Goal: Information Seeking & Learning: Learn about a topic

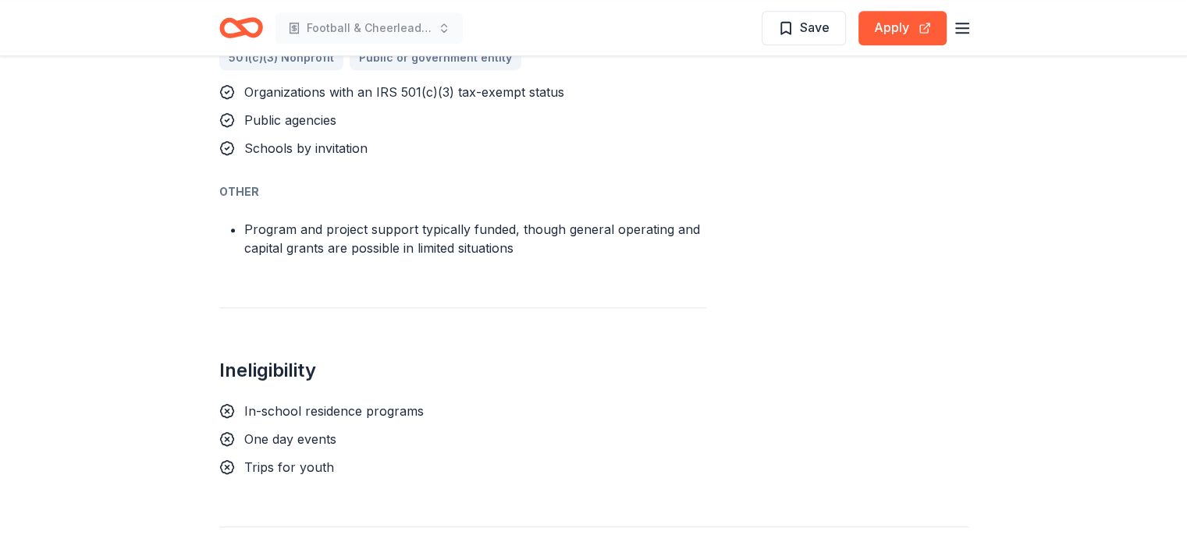
scroll to position [1178, 0]
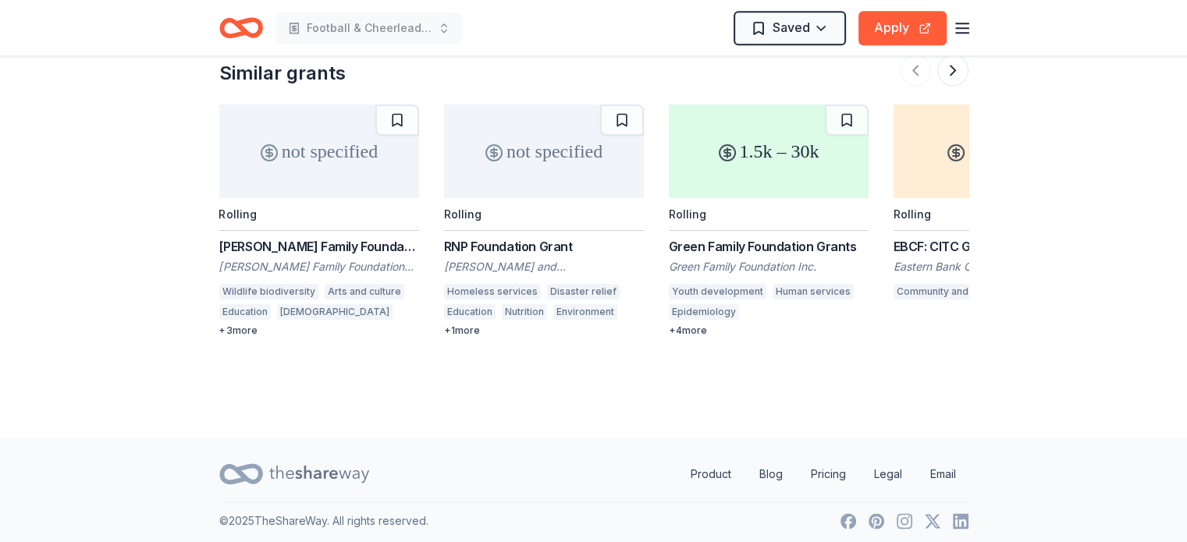
scroll to position [2107, 0]
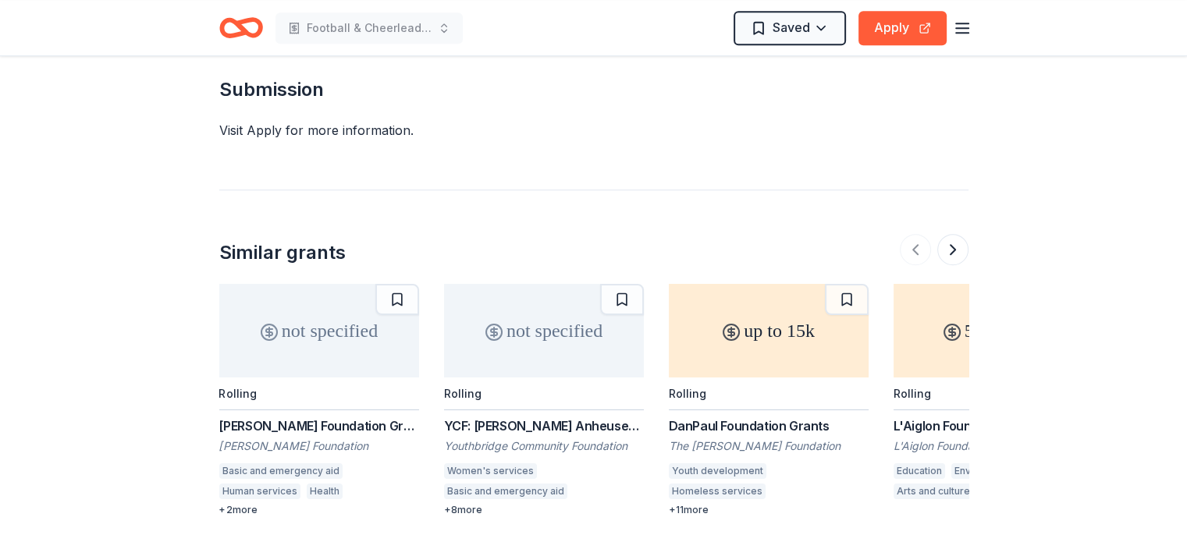
scroll to position [1112, 0]
click at [222, 504] on div "+ 2 more" at bounding box center [319, 509] width 200 height 12
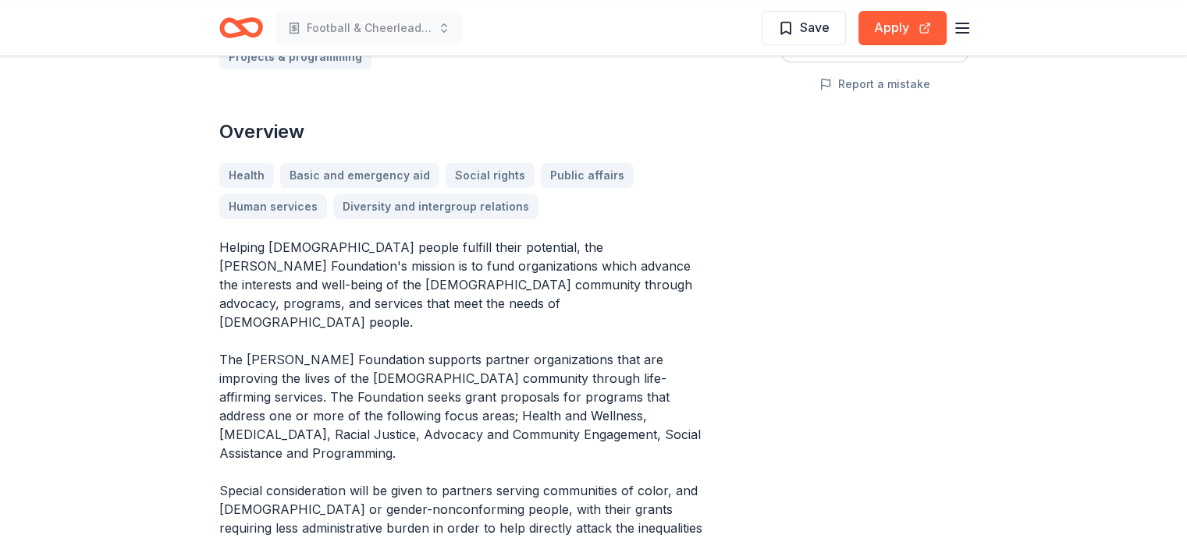
scroll to position [372, 0]
